Goal: Complete application form

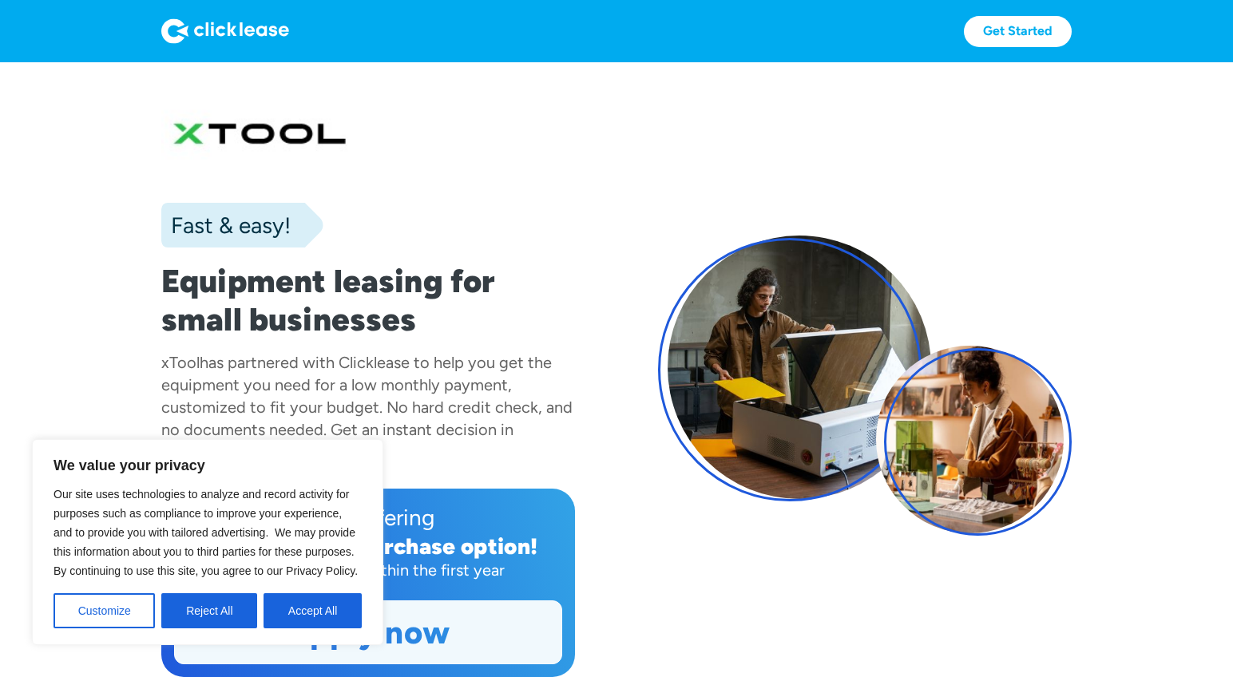
click at [216, 616] on button "Reject All" at bounding box center [209, 611] width 96 height 35
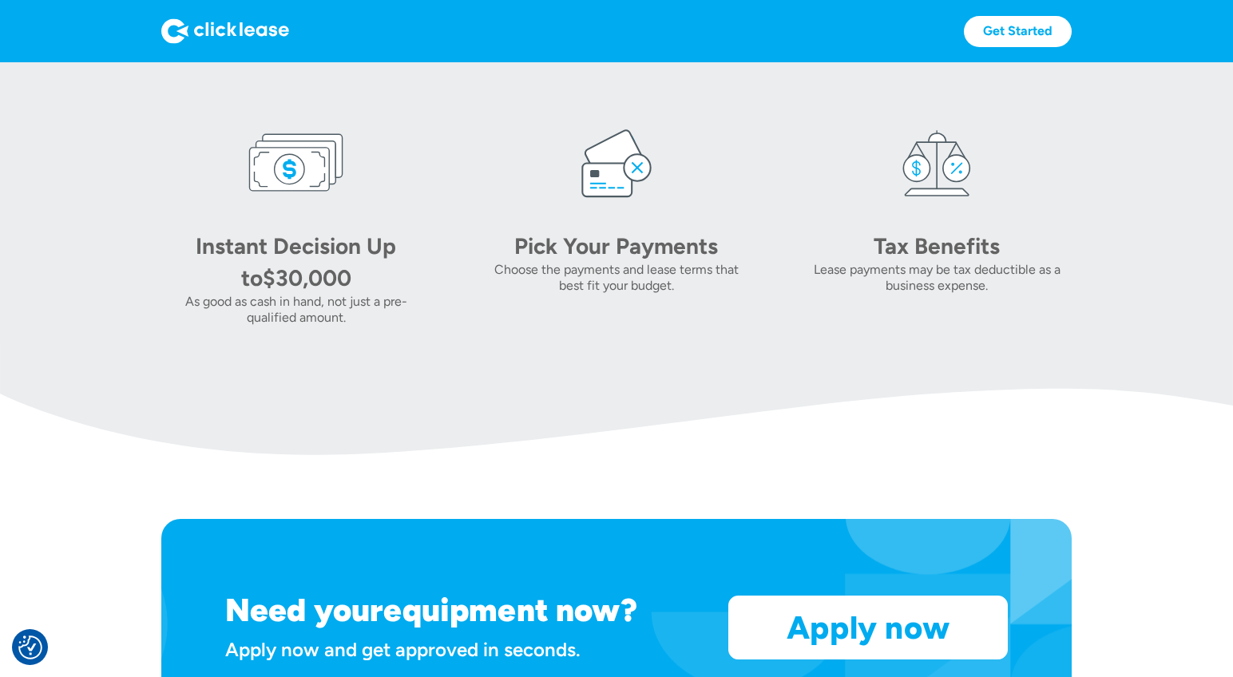
scroll to position [631, 0]
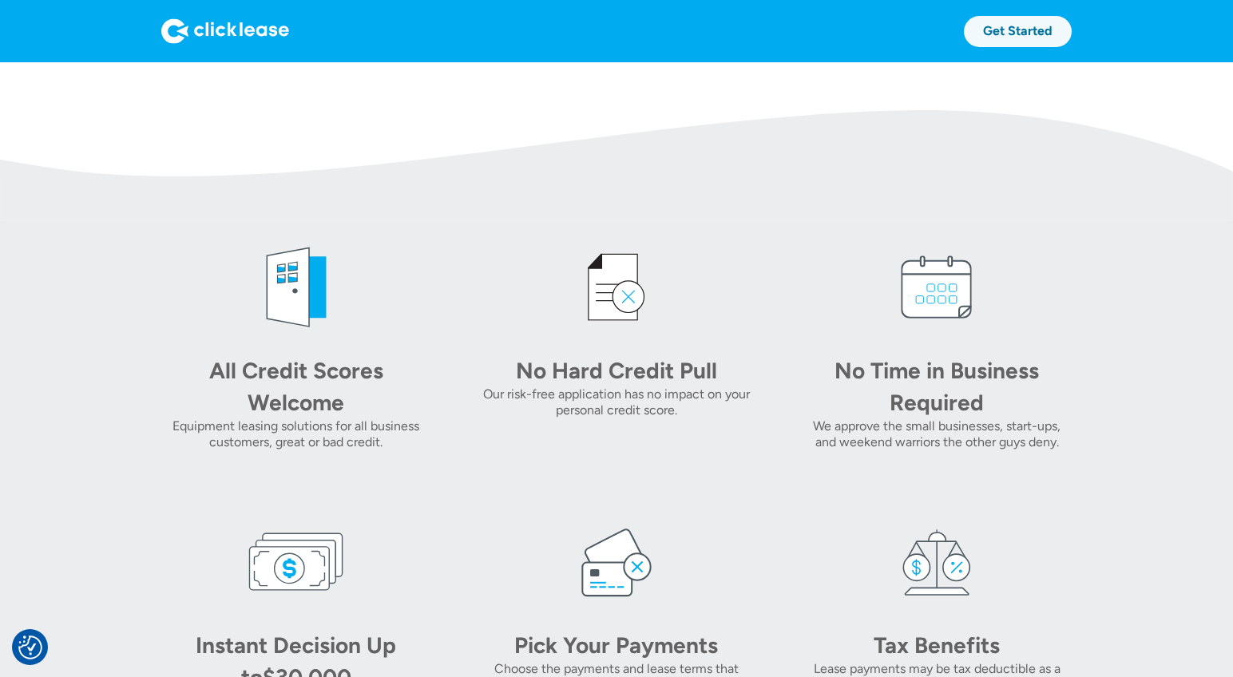
click at [1033, 37] on link "Get Started" at bounding box center [1018, 31] width 108 height 31
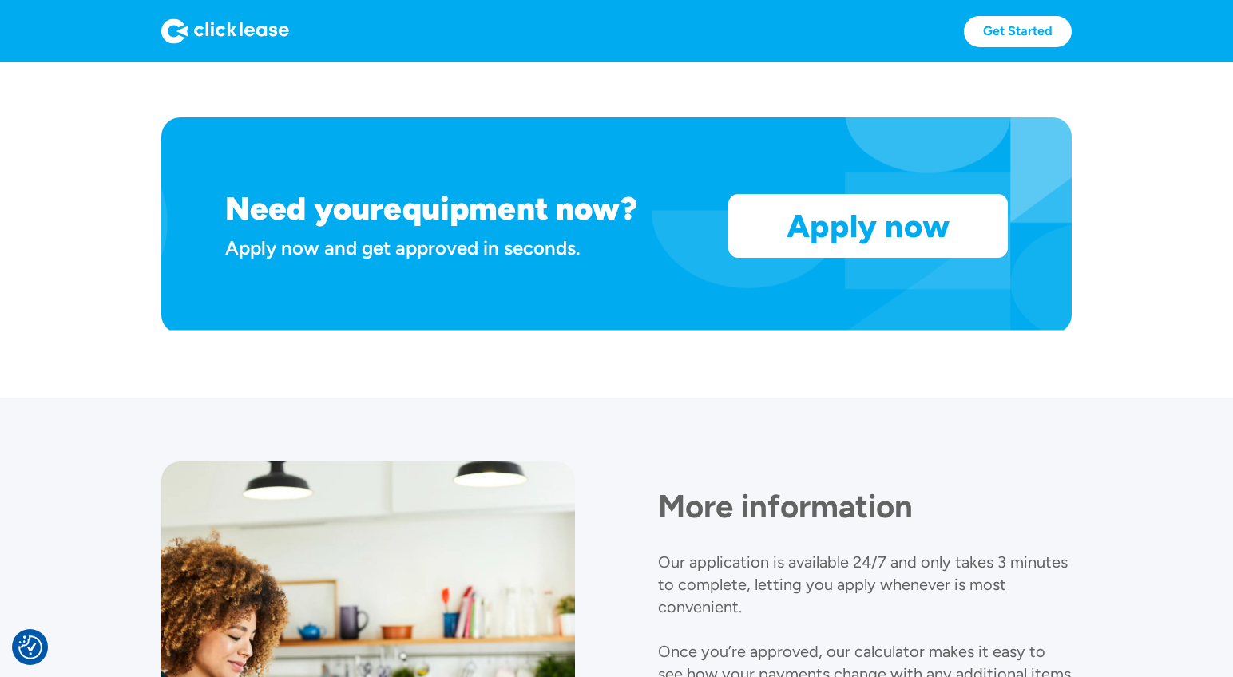
scroll to position [1438, 0]
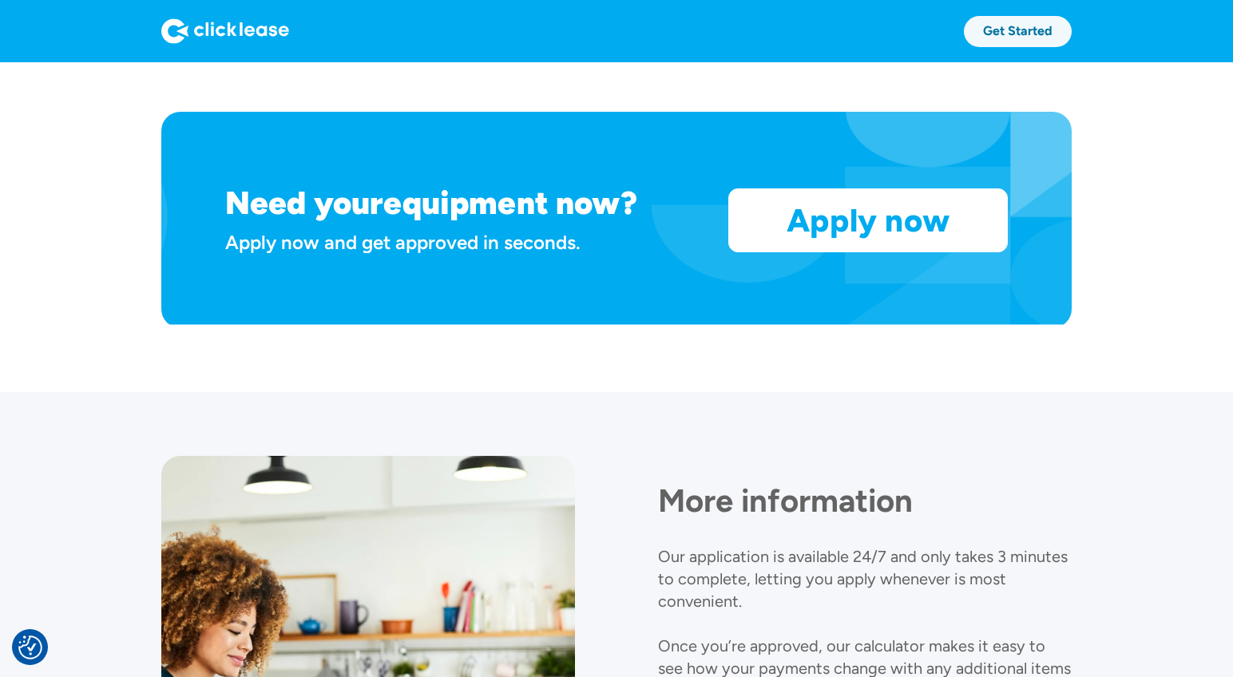
click at [1014, 22] on link "Get Started" at bounding box center [1018, 31] width 108 height 31
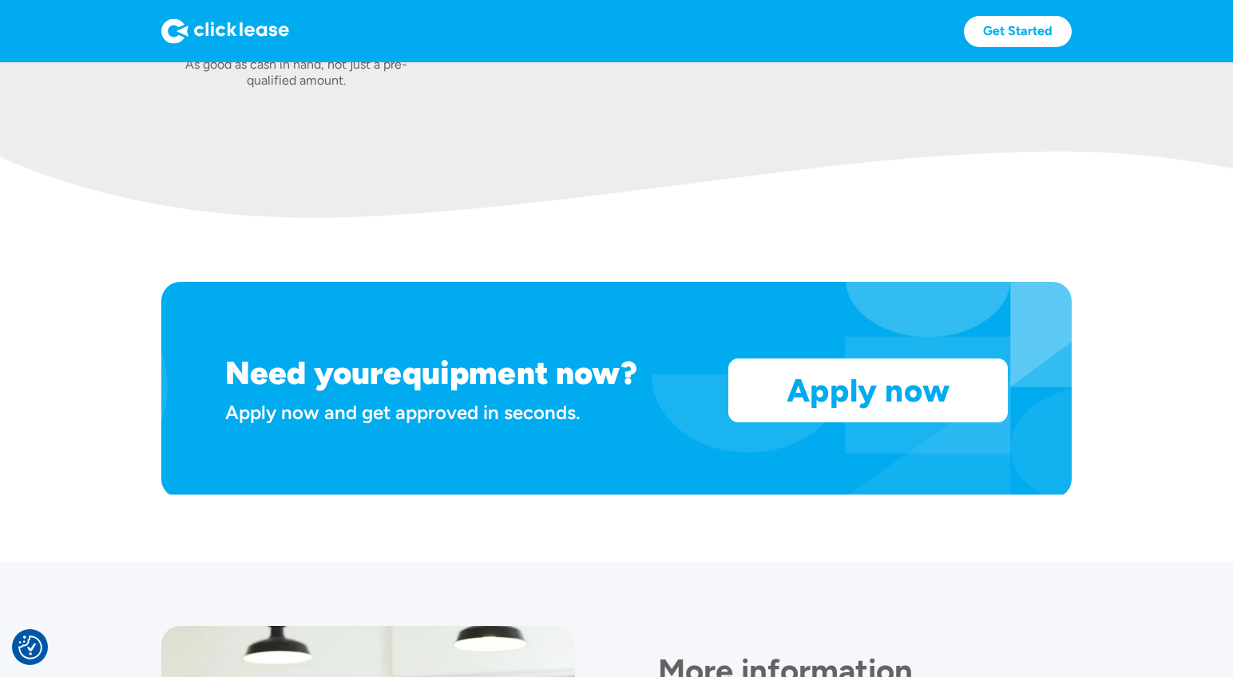
scroll to position [1278, 0]
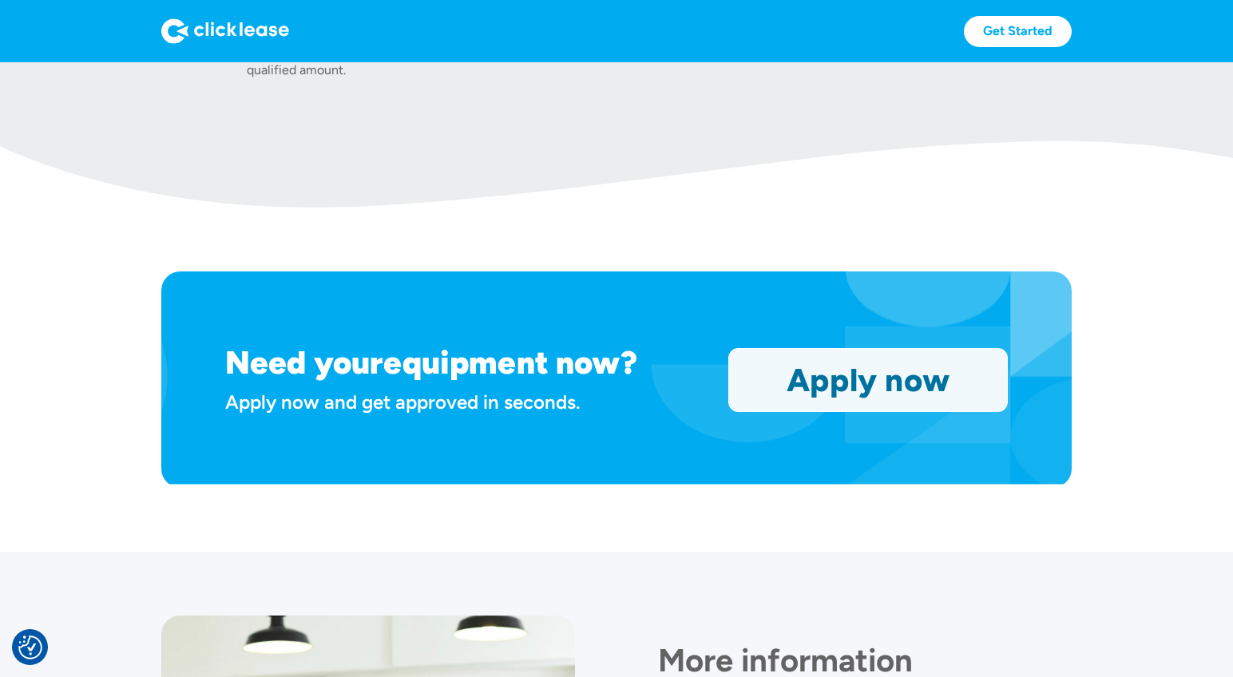
click at [907, 402] on link "Apply now" at bounding box center [868, 380] width 278 height 62
